Goal: Information Seeking & Learning: Learn about a topic

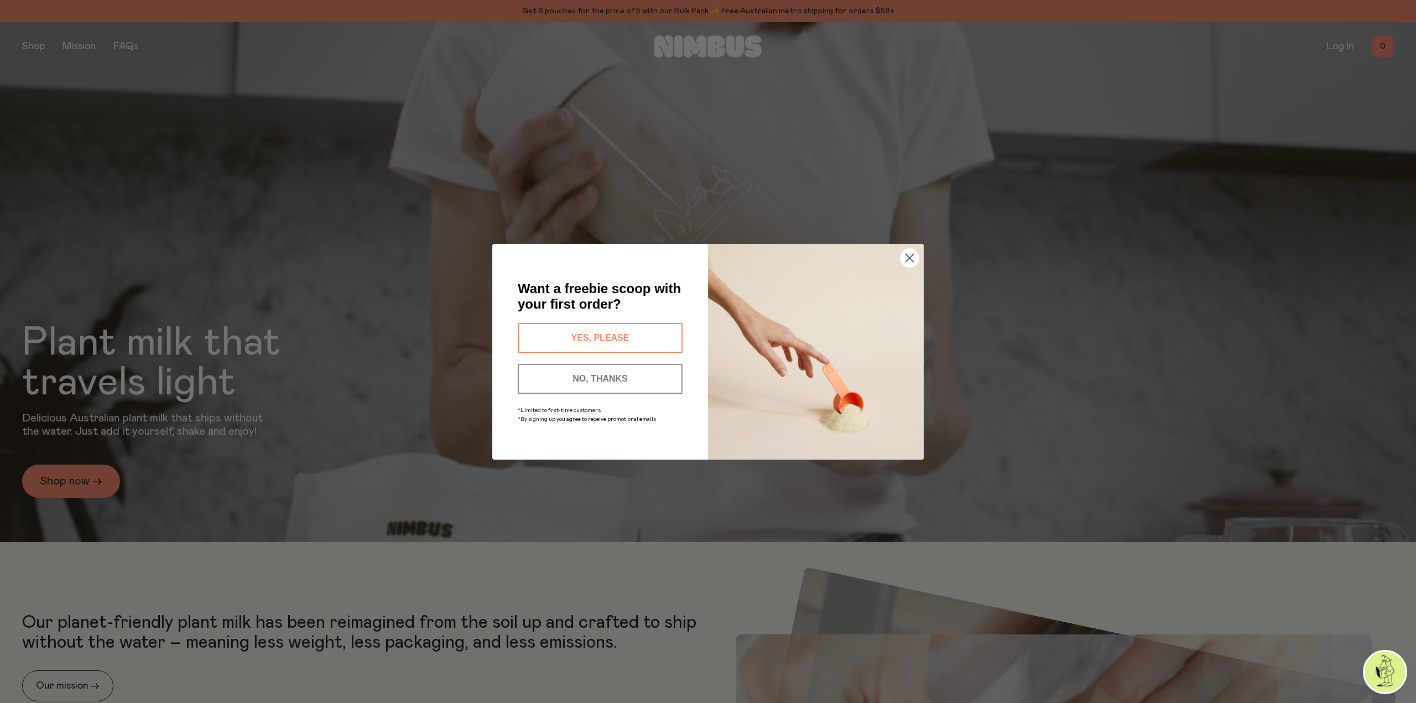
click at [909, 255] on circle "Close dialog" at bounding box center [909, 257] width 18 height 18
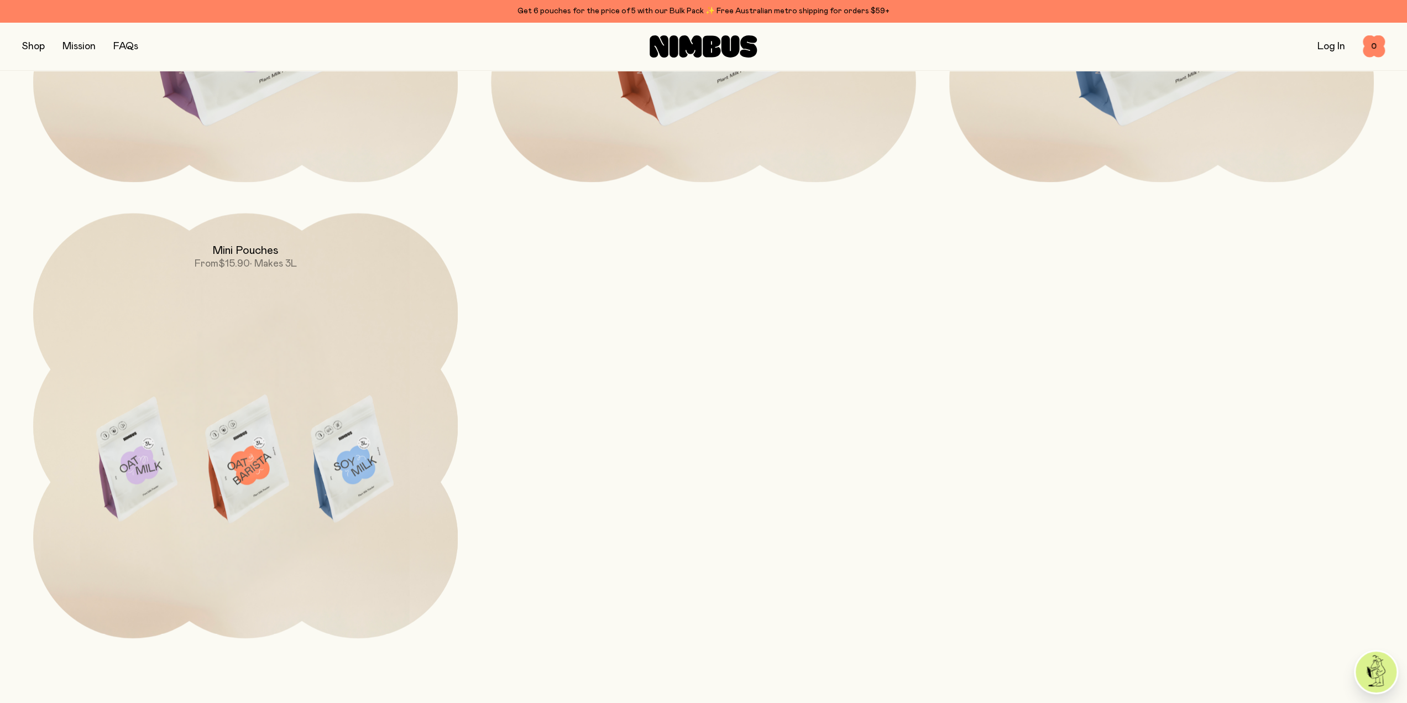
scroll to position [1448, 0]
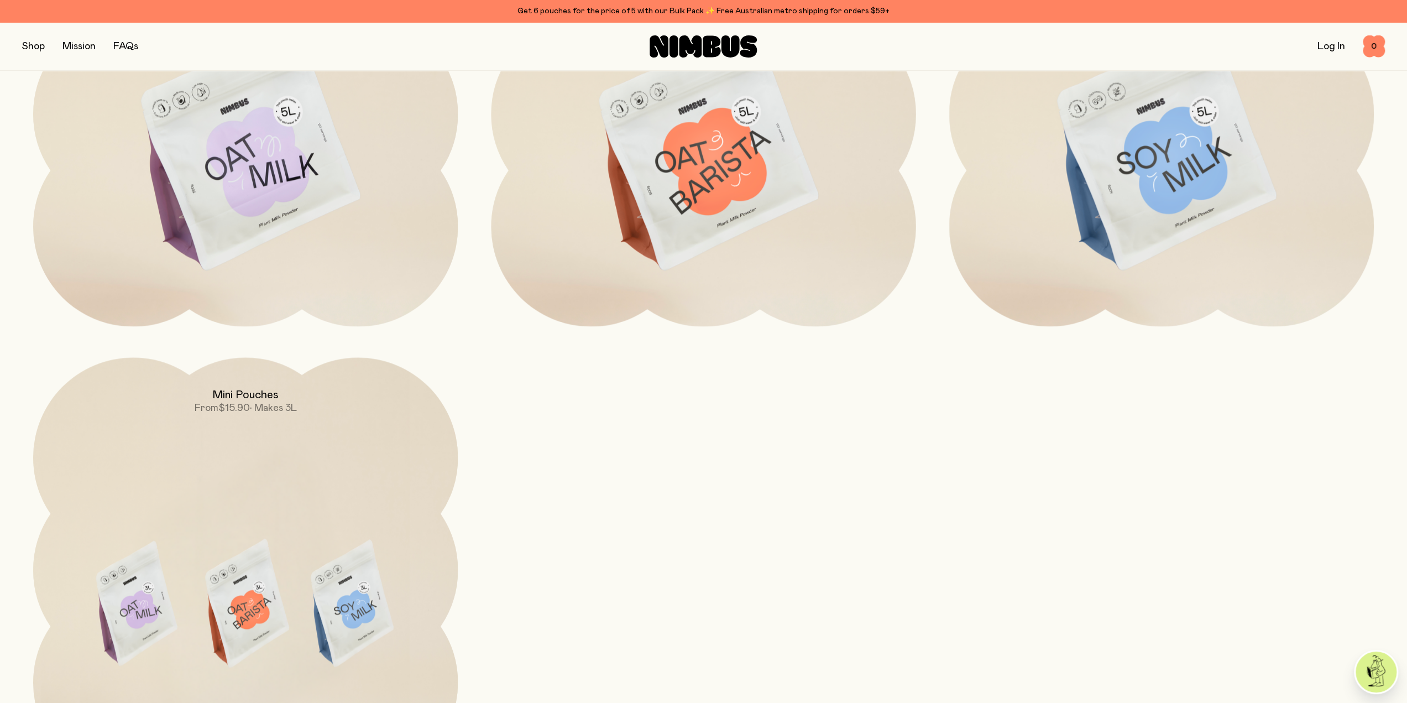
click at [239, 155] on img at bounding box center [245, 151] width 425 height 499
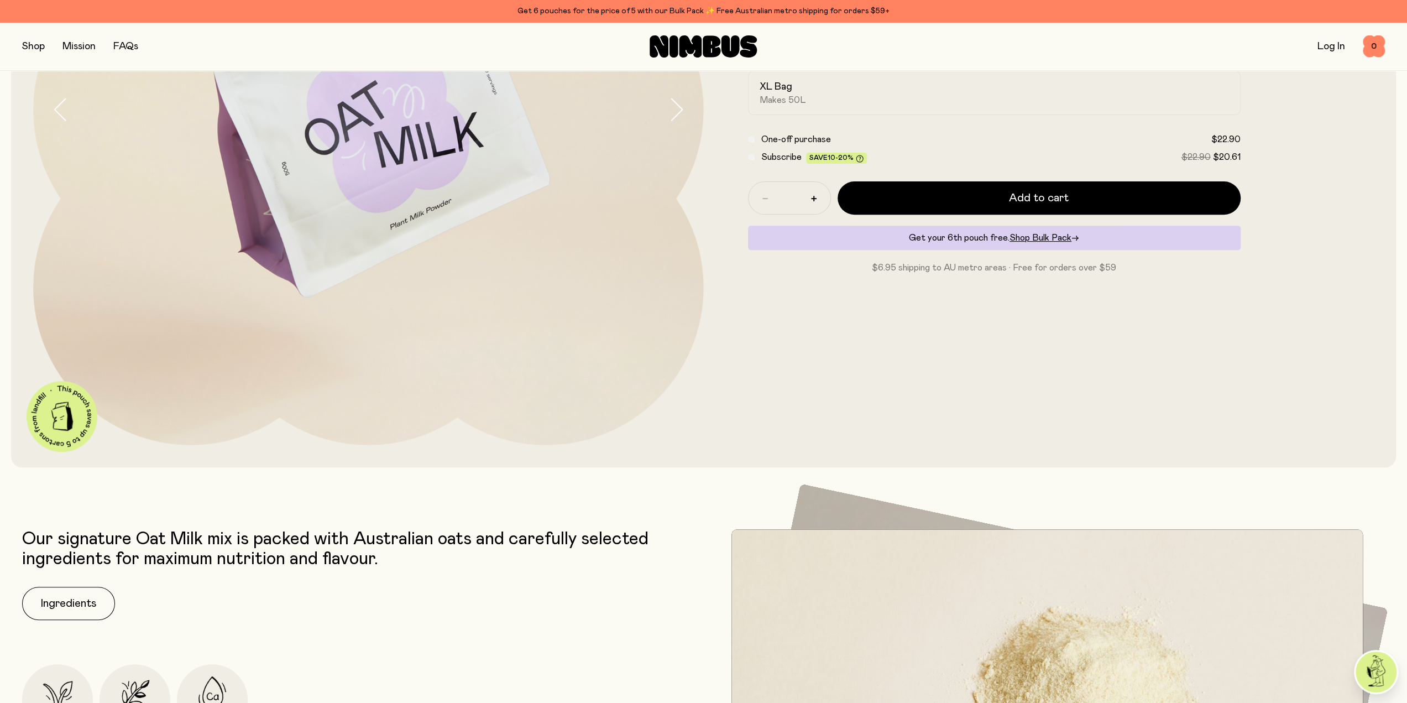
scroll to position [553, 0]
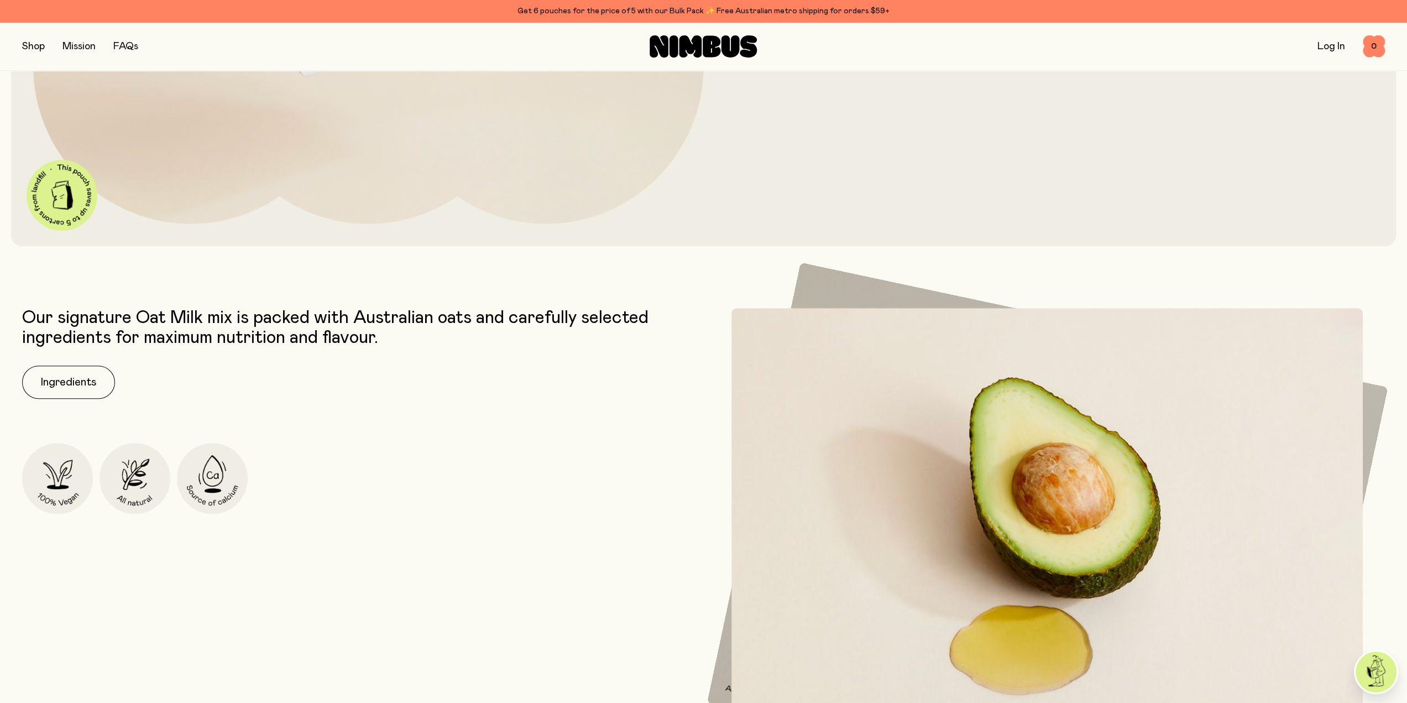
click at [140, 451] on img at bounding box center [135, 478] width 71 height 71
click at [134, 467] on img at bounding box center [135, 478] width 71 height 71
click at [72, 375] on button "Ingredients" at bounding box center [68, 382] width 93 height 33
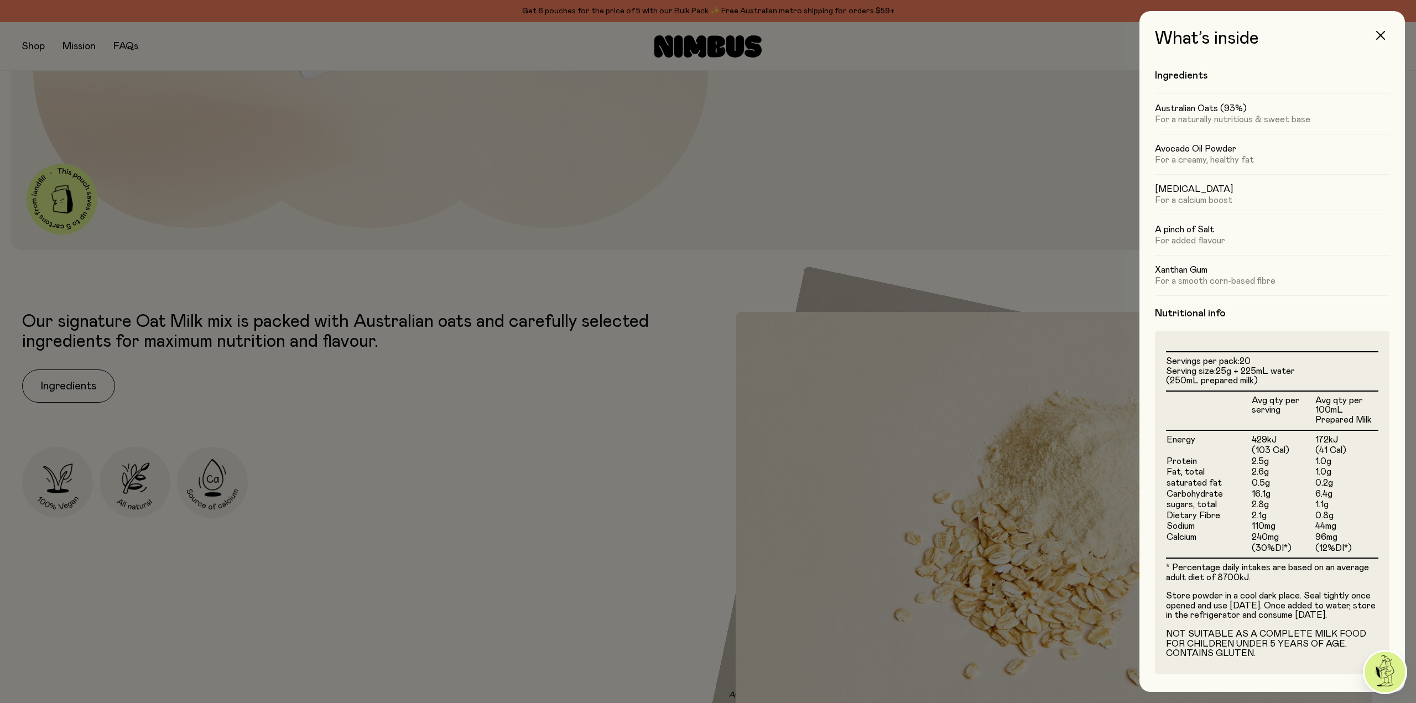
scroll to position [22, 0]
click at [252, 340] on div at bounding box center [708, 351] width 1416 height 703
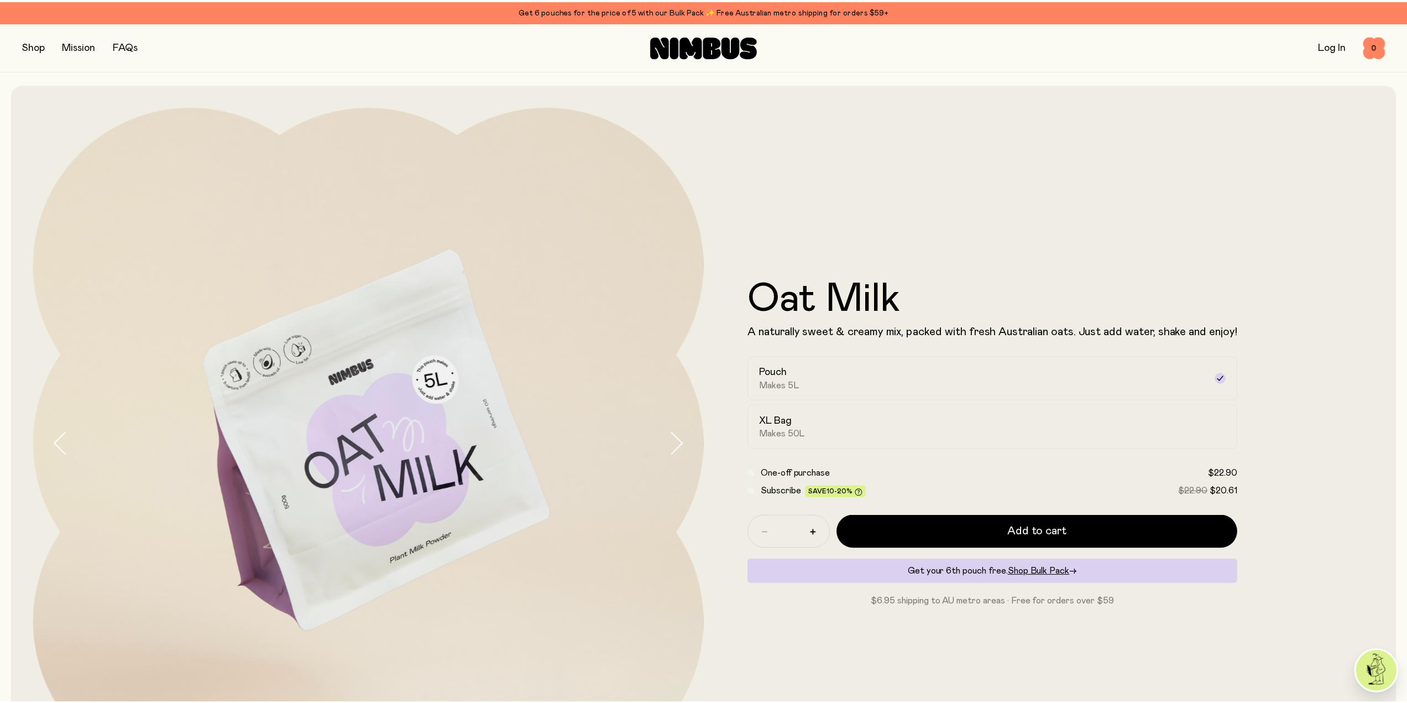
scroll to position [553, 0]
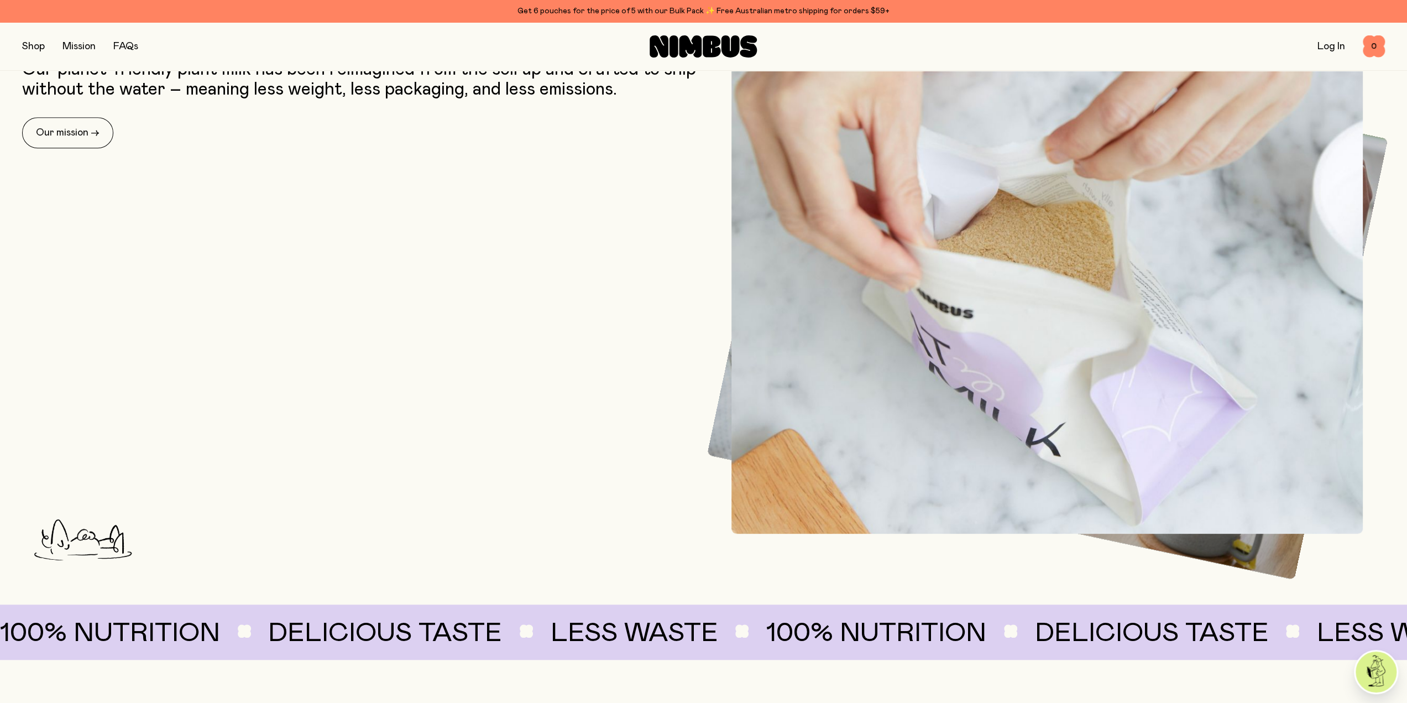
scroll to position [1448, 0]
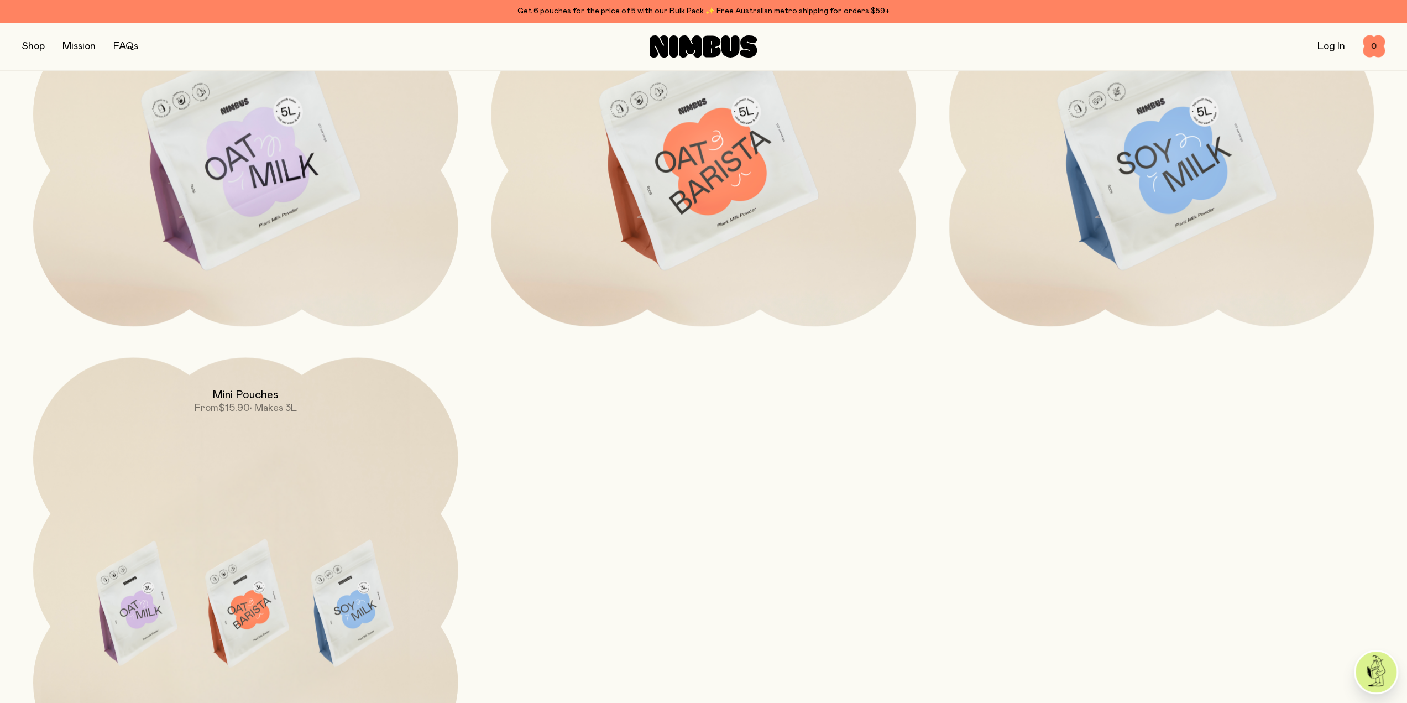
click at [1136, 178] on img at bounding box center [1161, 151] width 425 height 499
click at [1177, 214] on img at bounding box center [1161, 151] width 425 height 499
